Goal: Task Accomplishment & Management: Complete application form

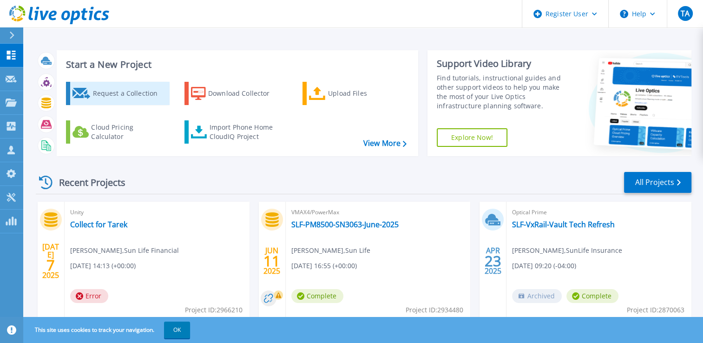
click at [121, 92] on div "Request a Collection" at bounding box center [129, 93] width 74 height 19
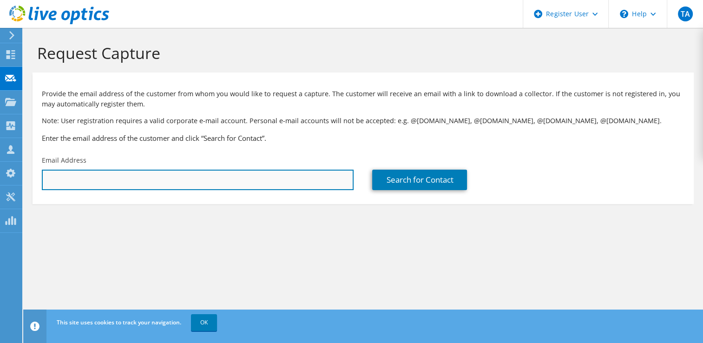
click at [258, 182] on input "text" at bounding box center [198, 180] width 312 height 20
click at [63, 178] on input "[PERSON_NAME]" at bounding box center [198, 180] width 312 height 20
drag, startPoint x: 82, startPoint y: 183, endPoint x: 17, endPoint y: 188, distance: 65.2
click at [17, 188] on div "TA Dell User [PERSON_NAME] [PERSON_NAME][EMAIL_ADDRESS][PERSON_NAME][DOMAIN_NAM…" at bounding box center [351, 171] width 703 height 343
paste input "[PERSON_NAME] <[PERSON_NAME][EMAIL_ADDRESS][PERSON_NAME][DOMAIN_NAME]>"
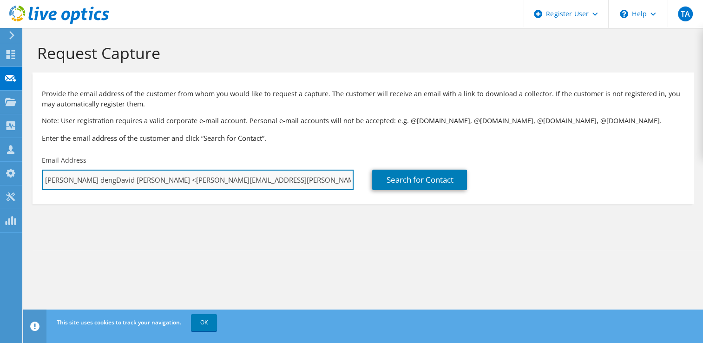
click at [122, 180] on input "[PERSON_NAME] dengDavid [PERSON_NAME] <[PERSON_NAME][EMAIL_ADDRESS][PERSON_NAME…" at bounding box center [198, 180] width 312 height 20
click at [156, 179] on input "[PERSON_NAME][EMAIL_ADDRESS][PERSON_NAME][DOMAIN_NAME]>" at bounding box center [198, 180] width 312 height 20
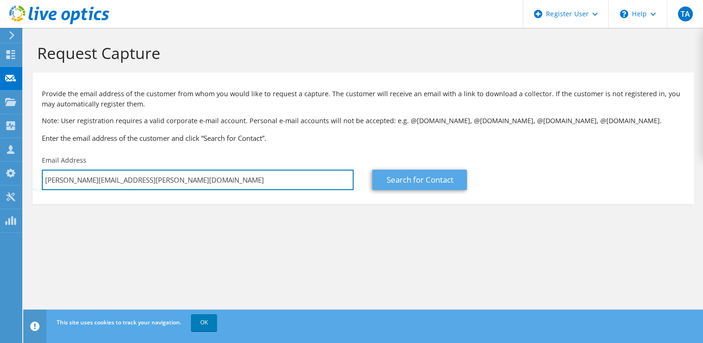
type input "[PERSON_NAME][EMAIL_ADDRESS][PERSON_NAME][DOMAIN_NAME]"
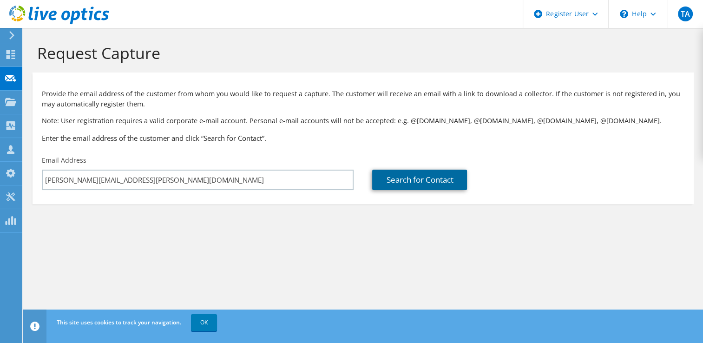
click at [419, 178] on link "Search for Contact" at bounding box center [419, 180] width 95 height 20
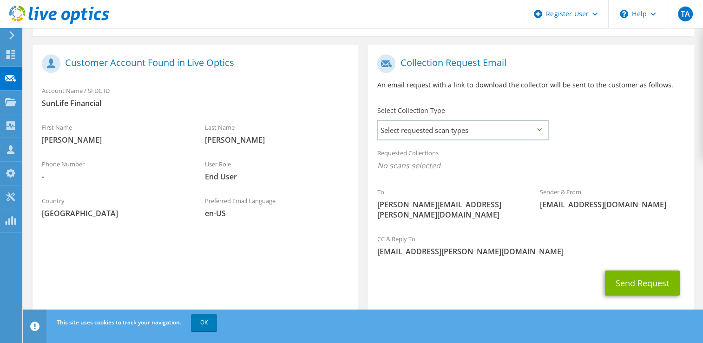
scroll to position [169, 0]
click at [540, 128] on icon at bounding box center [539, 129] width 5 height 3
click at [539, 130] on icon at bounding box center [539, 129] width 5 height 3
click at [537, 131] on span "Select requested scan types" at bounding box center [463, 129] width 170 height 19
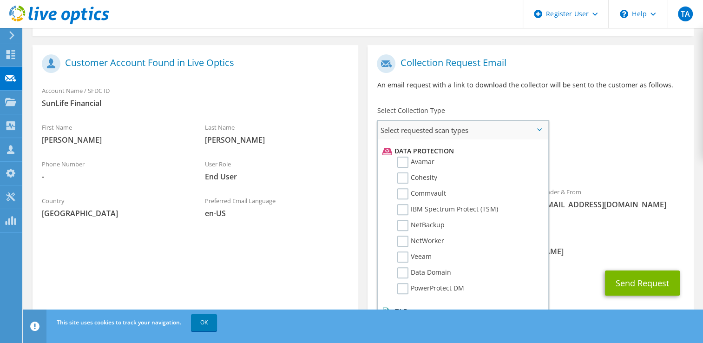
scroll to position [176, 0]
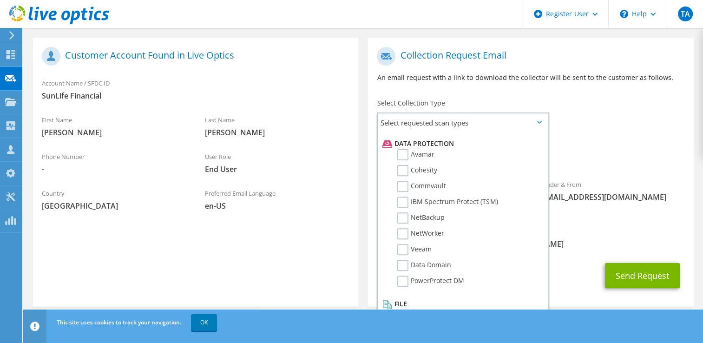
click at [604, 111] on div "To [PERSON_NAME][EMAIL_ADDRESS][PERSON_NAME][DOMAIN_NAME] Sender & From [EMAIL_…" at bounding box center [530, 131] width 326 height 179
